Goal: Information Seeking & Learning: Learn about a topic

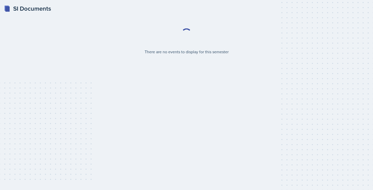
select select "2bed604d-1099-4043-b1bc-2365e8740244"
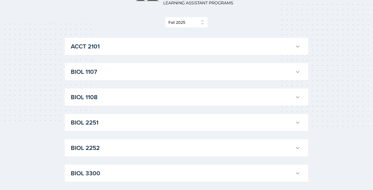
scroll to position [59, 0]
click at [166, 68] on h3 "BIOL 1107" at bounding box center [182, 71] width 222 height 9
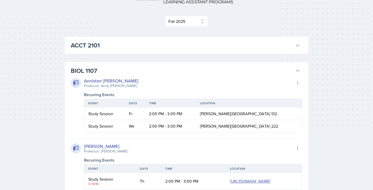
scroll to position [59, 0]
click at [95, 81] on div "Anniston [PERSON_NAME]" at bounding box center [111, 81] width 55 height 7
click at [107, 83] on div "Anniston [PERSON_NAME]" at bounding box center [111, 81] width 55 height 7
click at [108, 88] on div "Professor: Army [PERSON_NAME]" at bounding box center [111, 86] width 55 height 5
click at [296, 81] on icon at bounding box center [297, 83] width 5 height 5
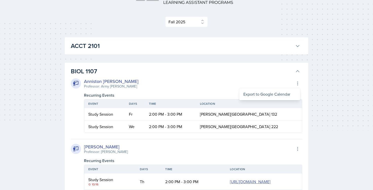
click at [266, 84] on div "Anniston [PERSON_NAME] Professor: Army [PERSON_NAME] Export to Google Calendar" at bounding box center [187, 83] width 232 height 11
click at [191, 100] on th "Time" at bounding box center [170, 104] width 51 height 9
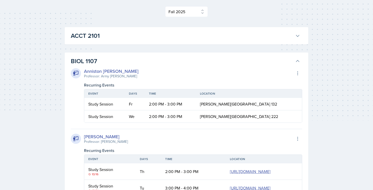
scroll to position [0, 0]
